Goal: Task Accomplishment & Management: Manage account settings

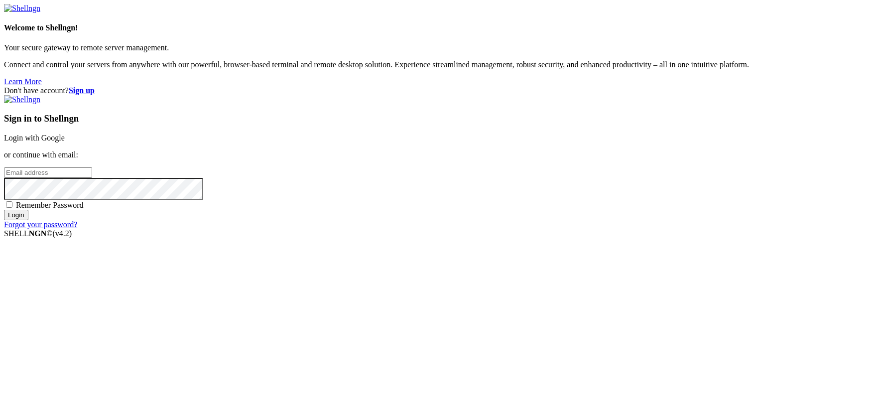
click at [92, 178] on input "email" at bounding box center [48, 172] width 88 height 10
type input "[EMAIL_ADDRESS][DOMAIN_NAME]"
click at [4, 210] on input "Login" at bounding box center [16, 215] width 24 height 10
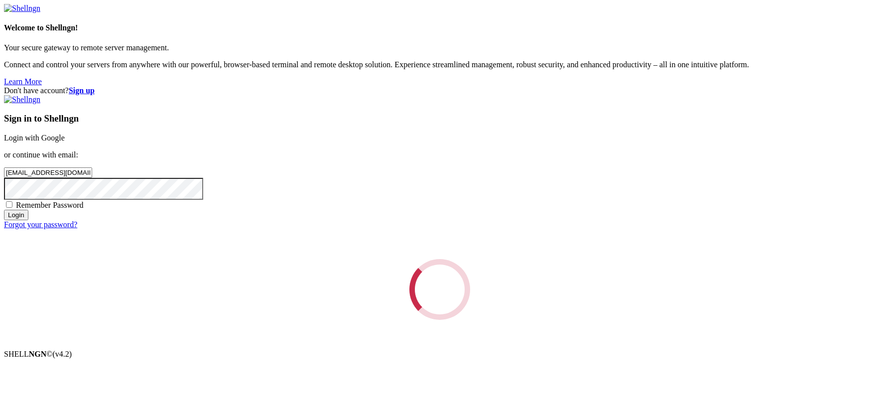
click at [536, 302] on div "Loading..." at bounding box center [439, 289] width 871 height 61
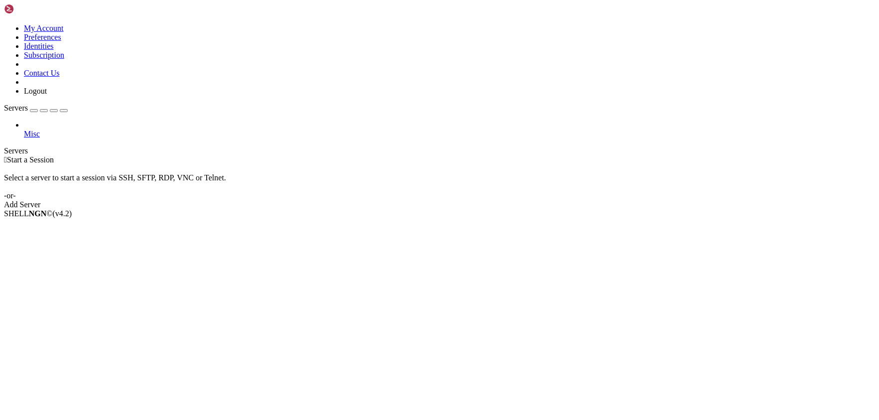
click at [40, 130] on span "Misc" at bounding box center [32, 134] width 16 height 8
click at [4, 24] on icon at bounding box center [4, 24] width 0 height 0
click at [47, 95] on link "Logout" at bounding box center [35, 91] width 23 height 8
